Goal: Task Accomplishment & Management: Manage account settings

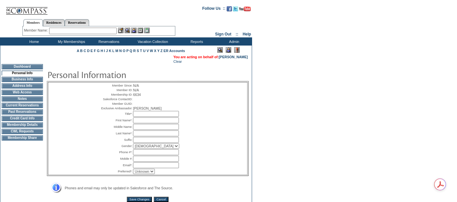
click at [179, 117] on input "text" at bounding box center [156, 114] width 46 height 6
type input "Mr."
click at [149, 168] on input "text" at bounding box center [156, 165] width 46 height 6
paste input "[EMAIL_ADDRESS][DOMAIN_NAME]"
type input "[EMAIL_ADDRESS][DOMAIN_NAME]"
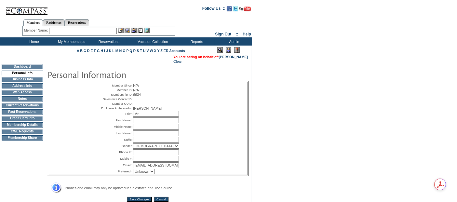
click at [133, 155] on input "text" at bounding box center [156, 152] width 46 height 6
paste input "[PHONE_NUMBER]"
type input "[PHONE_NUMBER]"
click at [140, 162] on input "text" at bounding box center [156, 159] width 46 height 6
paste input "[PHONE_NUMBER]"
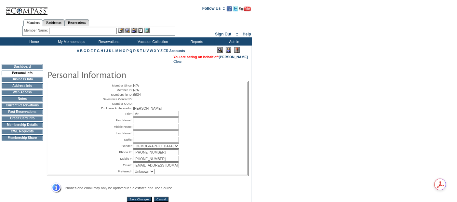
type input "[PHONE_NUMBER]"
click at [232, 164] on div "Member Since: N/A Member ID: N/A Membership ID: 6634 Salesforce ContactID: Memb…" at bounding box center [147, 128] width 199 height 92
click at [161, 123] on input "text" at bounding box center [156, 120] width 46 height 6
drag, startPoint x: 153, startPoint y: 130, endPoint x: 141, endPoint y: 129, distance: 12.4
click at [141, 123] on input "[PERSON_NAME]" at bounding box center [156, 120] width 46 height 6
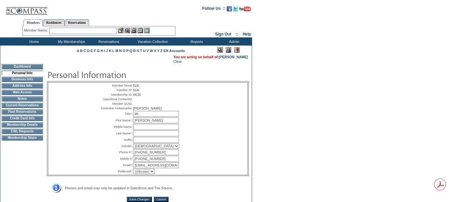
type input "[PERSON_NAME]"
click at [142, 136] on input "text" at bounding box center [156, 133] width 46 height 6
type input "[PERSON_NAME]"
click at [221, 153] on div "Member Since: N/A Member ID: N/A Membership ID: 6634 Salesforce ContactID: Memb…" at bounding box center [147, 128] width 199 height 92
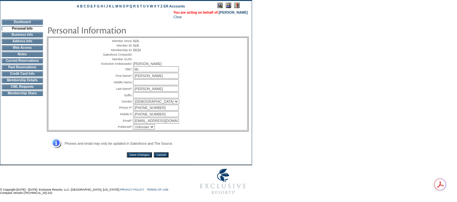
scroll to position [57, 0]
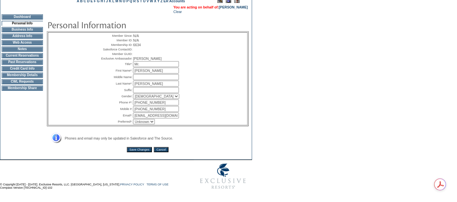
click at [128, 147] on input "Save Changes" at bounding box center [139, 149] width 25 height 5
click at [336, 94] on form "Follow Us ::" at bounding box center [227, 72] width 455 height 241
